Goal: Information Seeking & Learning: Learn about a topic

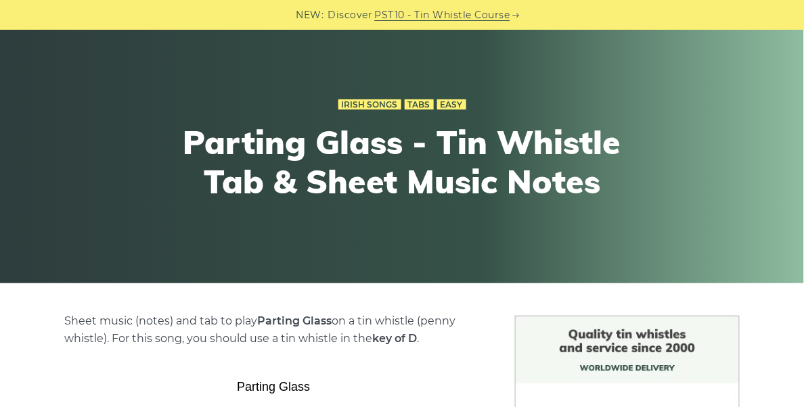
scroll to position [68, 0]
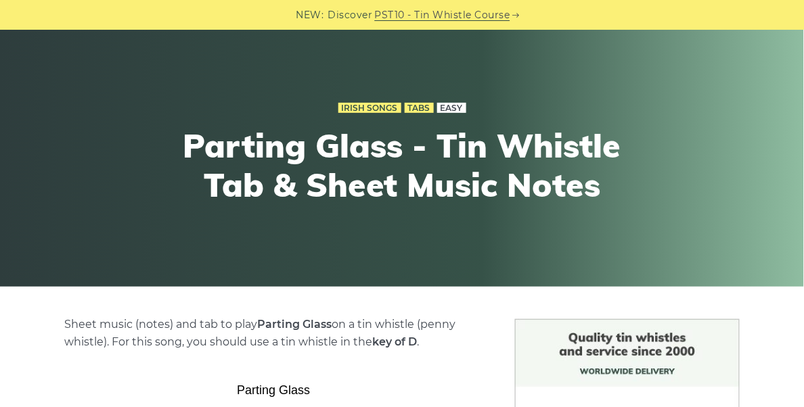
click at [451, 110] on link "Easy" at bounding box center [451, 108] width 29 height 11
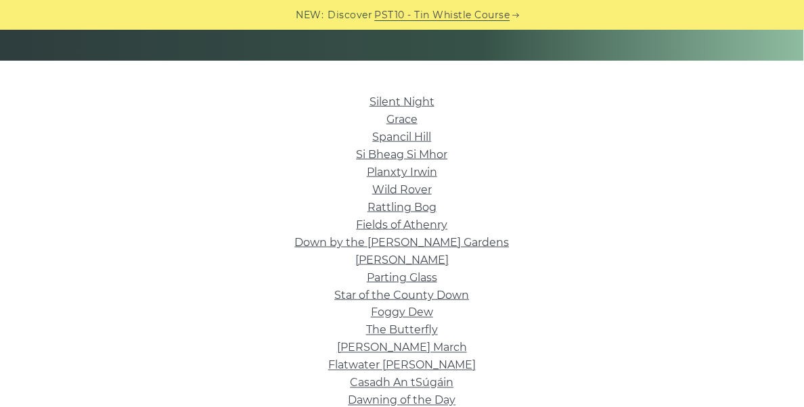
scroll to position [295, 0]
click at [409, 117] on link "Grace" at bounding box center [401, 118] width 31 height 13
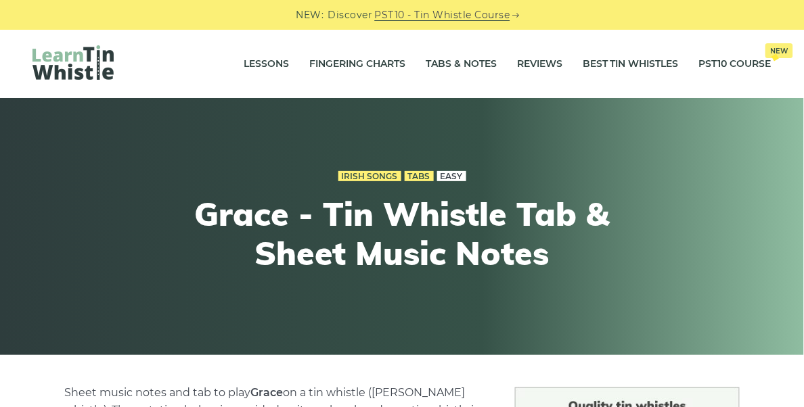
click at [443, 179] on link "Easy" at bounding box center [451, 176] width 29 height 11
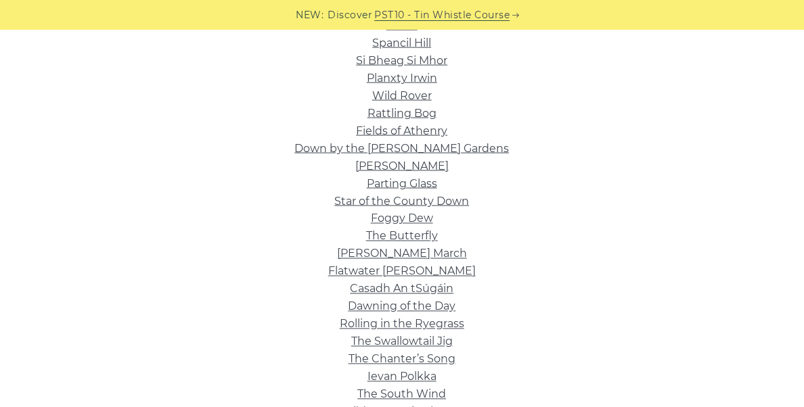
scroll to position [388, 0]
click at [406, 185] on link "Parting Glass" at bounding box center [402, 183] width 70 height 13
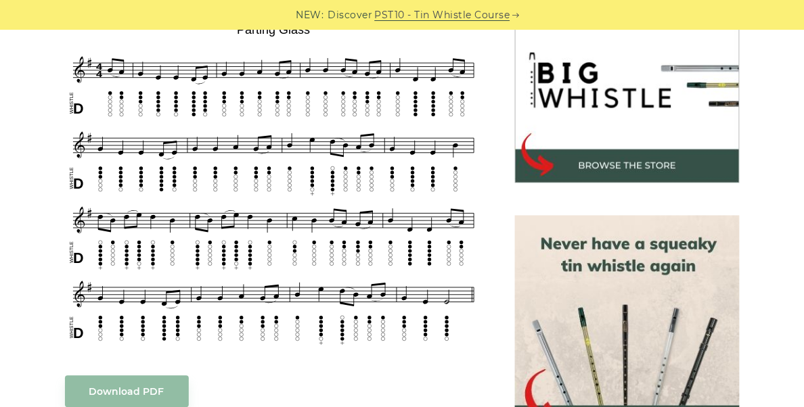
scroll to position [428, 0]
